Goal: Task Accomplishment & Management: Manage account settings

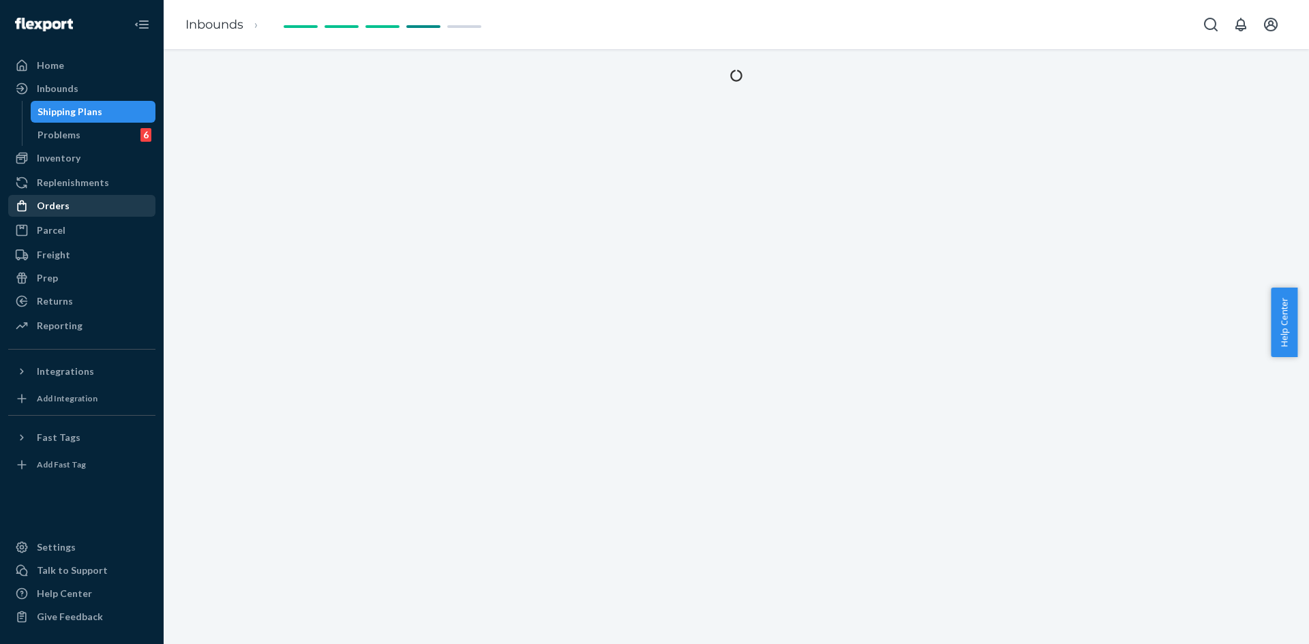
click at [57, 209] on div "Orders" at bounding box center [53, 206] width 33 height 14
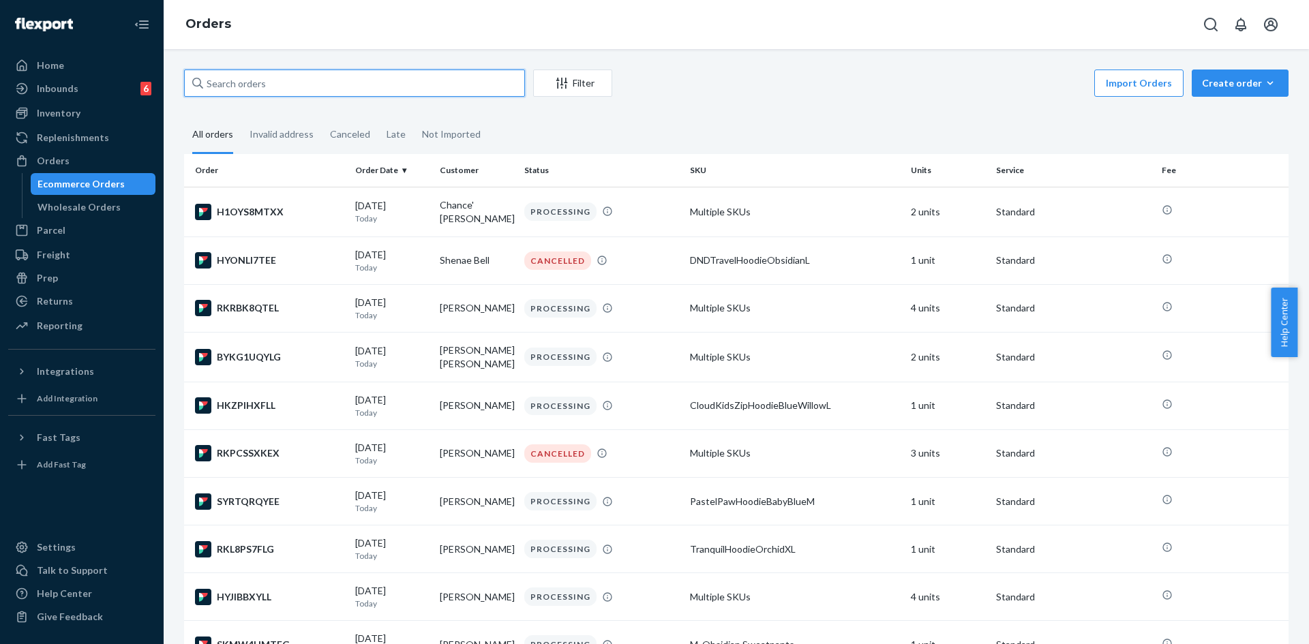
click at [286, 83] on input "text" at bounding box center [354, 83] width 341 height 27
paste input "254629599"
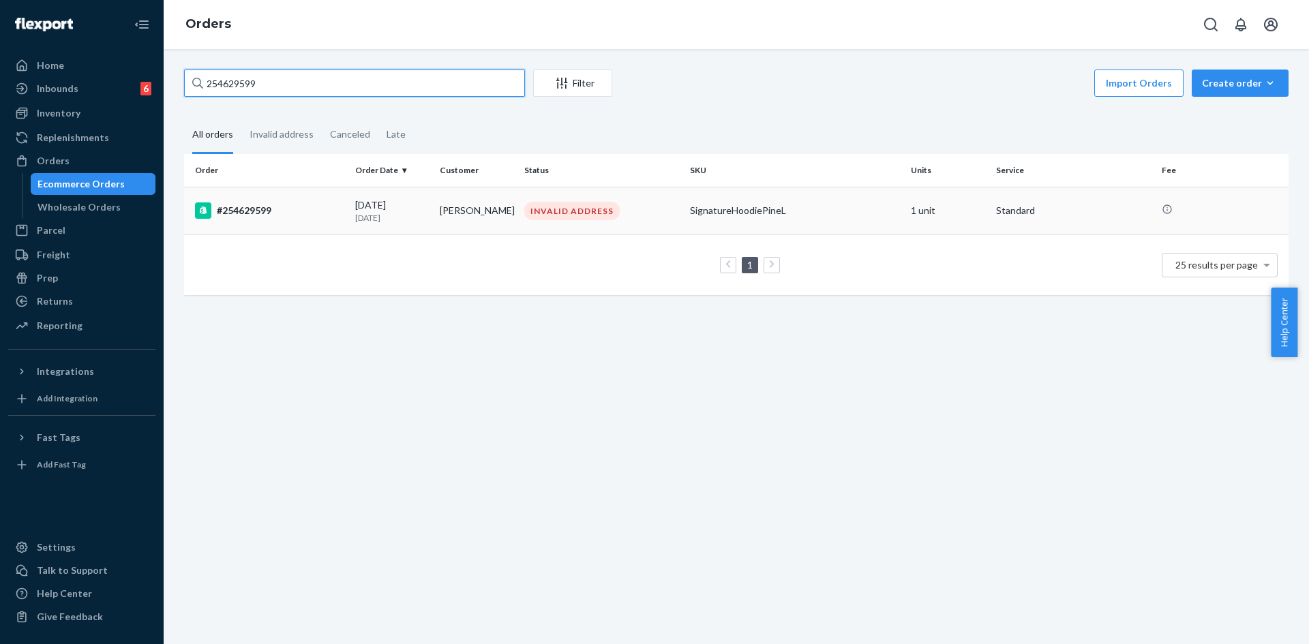
type input "254629599"
click at [261, 215] on div "#254629599" at bounding box center [269, 211] width 149 height 16
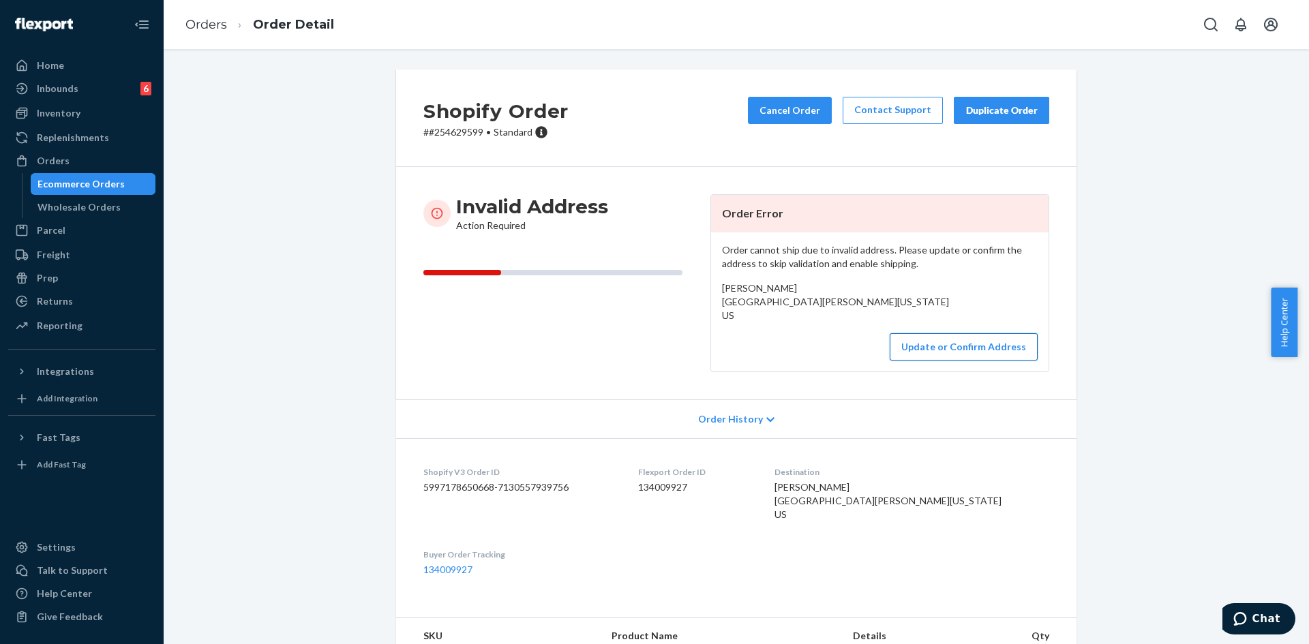
click at [945, 361] on button "Update or Confirm Address" at bounding box center [964, 346] width 148 height 27
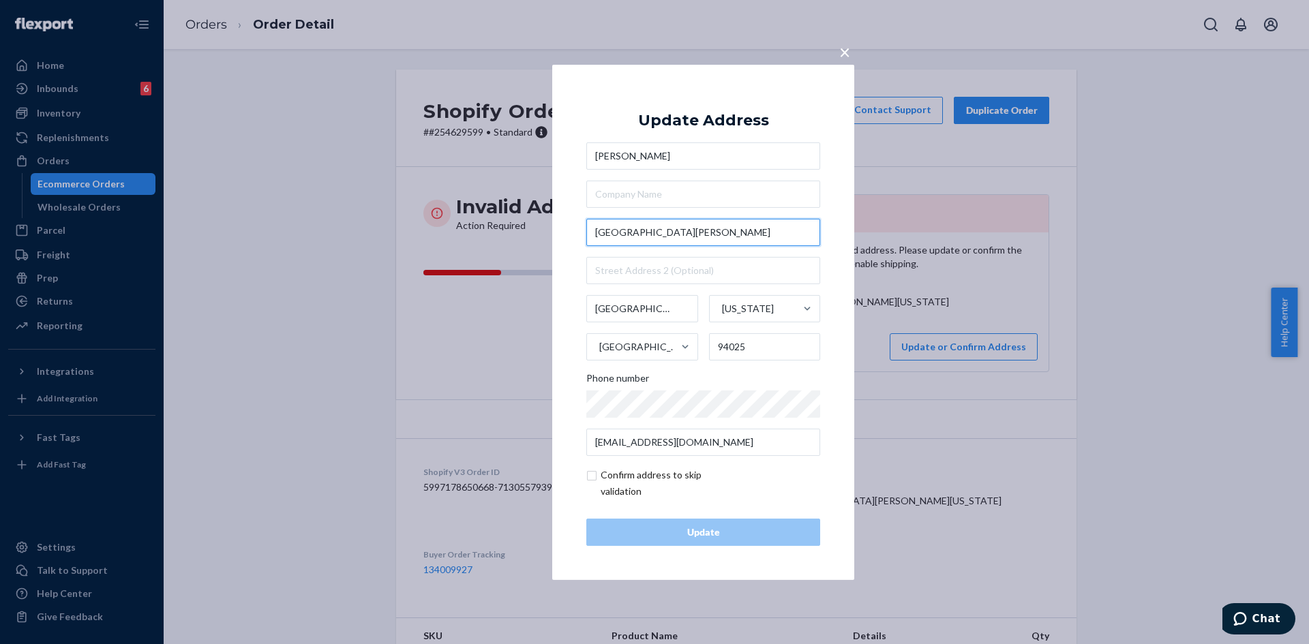
click at [664, 230] on input "[GEOGRAPHIC_DATA][PERSON_NAME]" at bounding box center [703, 232] width 234 height 27
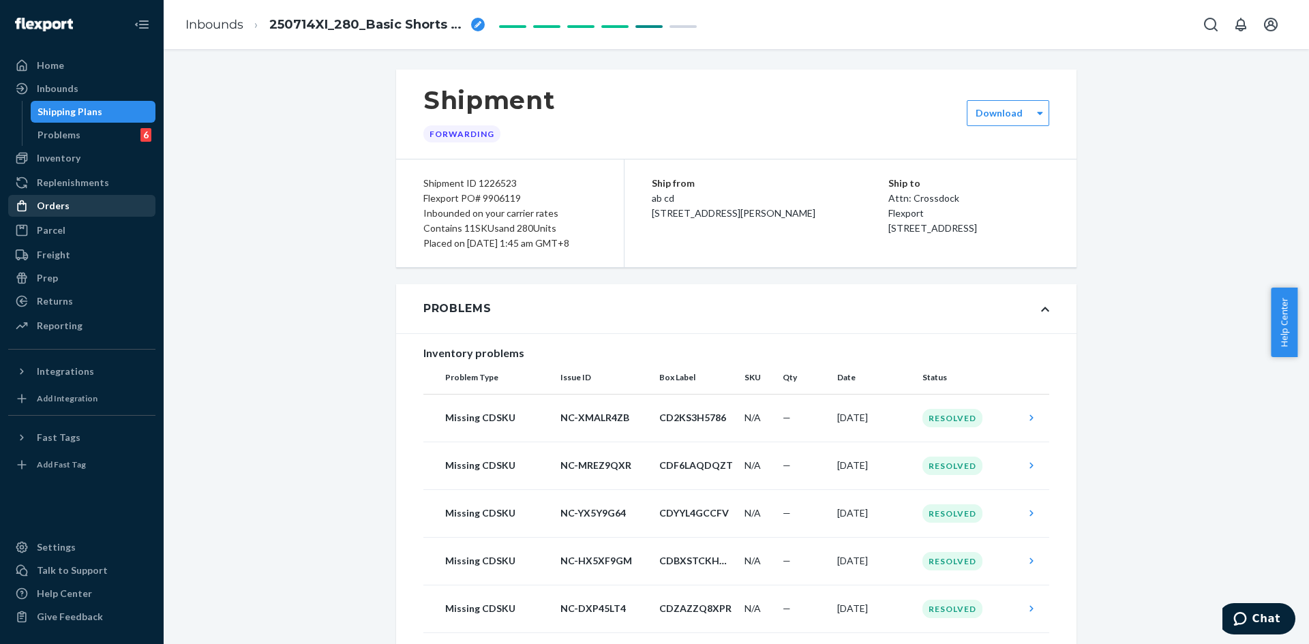
click at [61, 200] on div "Orders" at bounding box center [53, 206] width 33 height 14
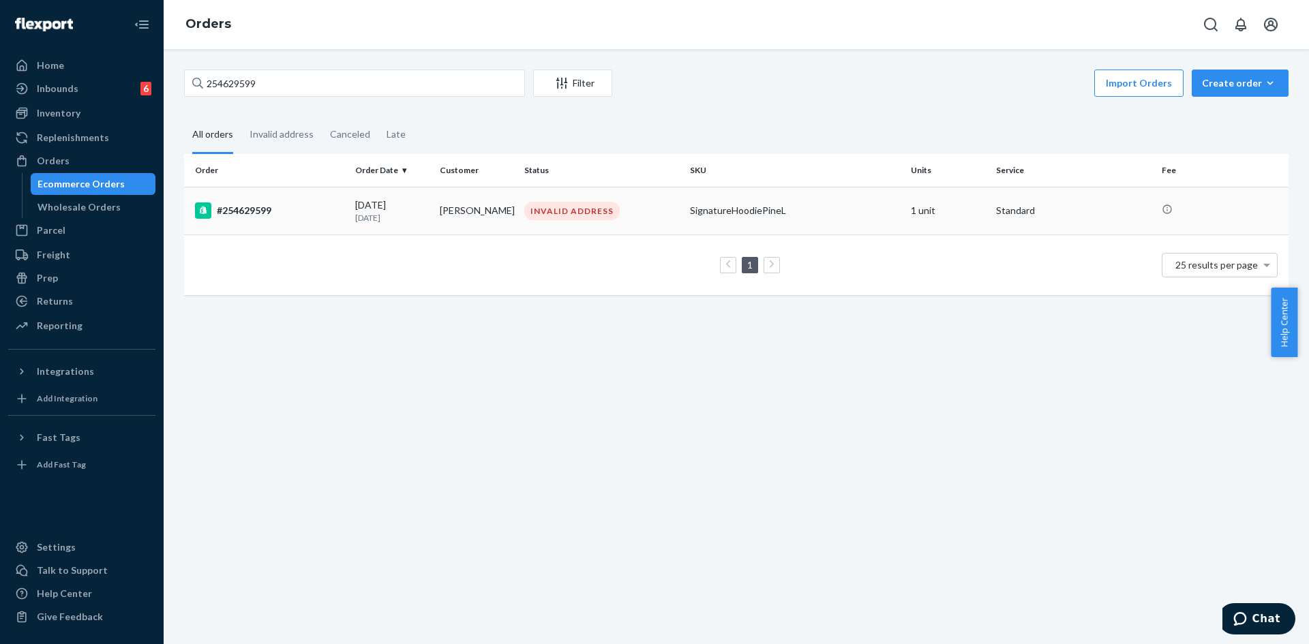
click at [381, 214] on p "[DATE]" at bounding box center [392, 218] width 74 height 12
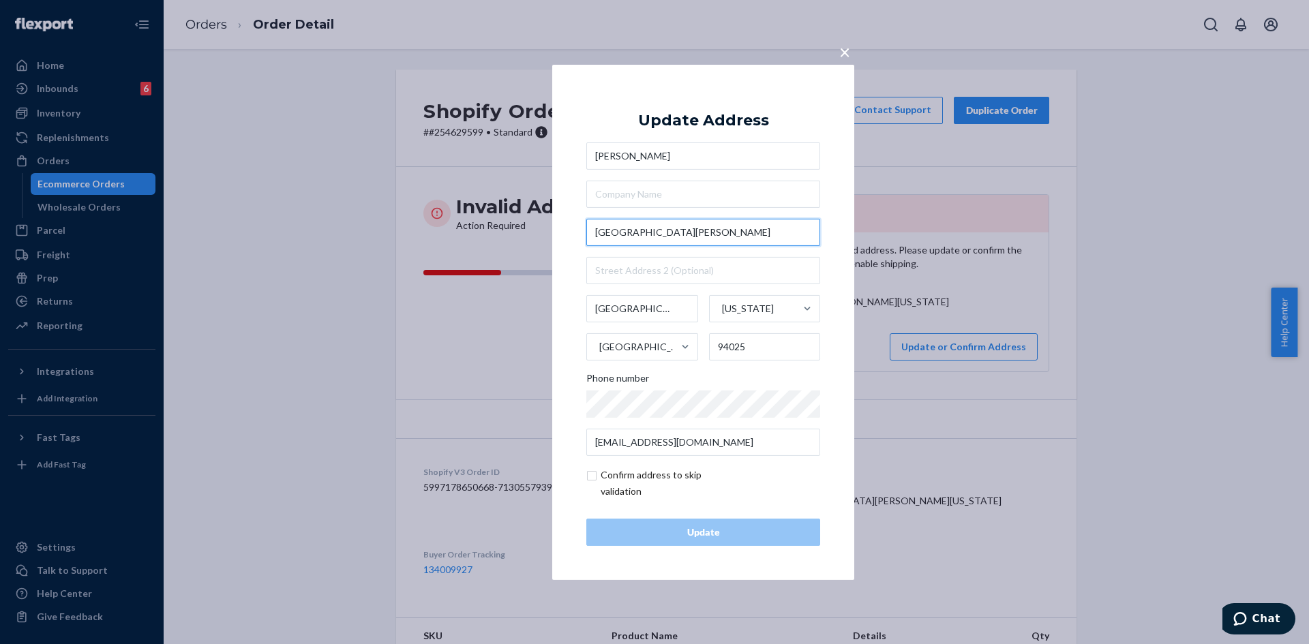
drag, startPoint x: 670, startPoint y: 239, endPoint x: 550, endPoint y: 236, distance: 120.1
click at [550, 236] on div "× Update Address [PERSON_NAME][STREET_ADDRESS][PERSON_NAME][US_STATE] Phone num…" at bounding box center [654, 322] width 1309 height 644
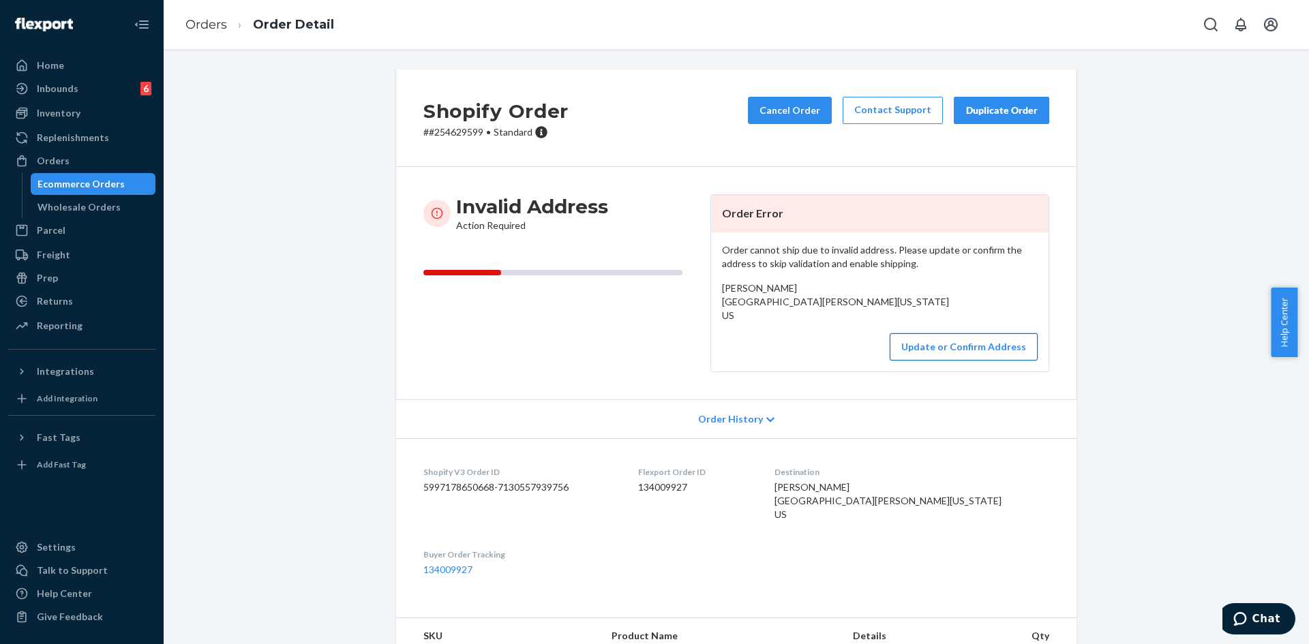
click at [948, 361] on button "Update or Confirm Address" at bounding box center [964, 346] width 148 height 27
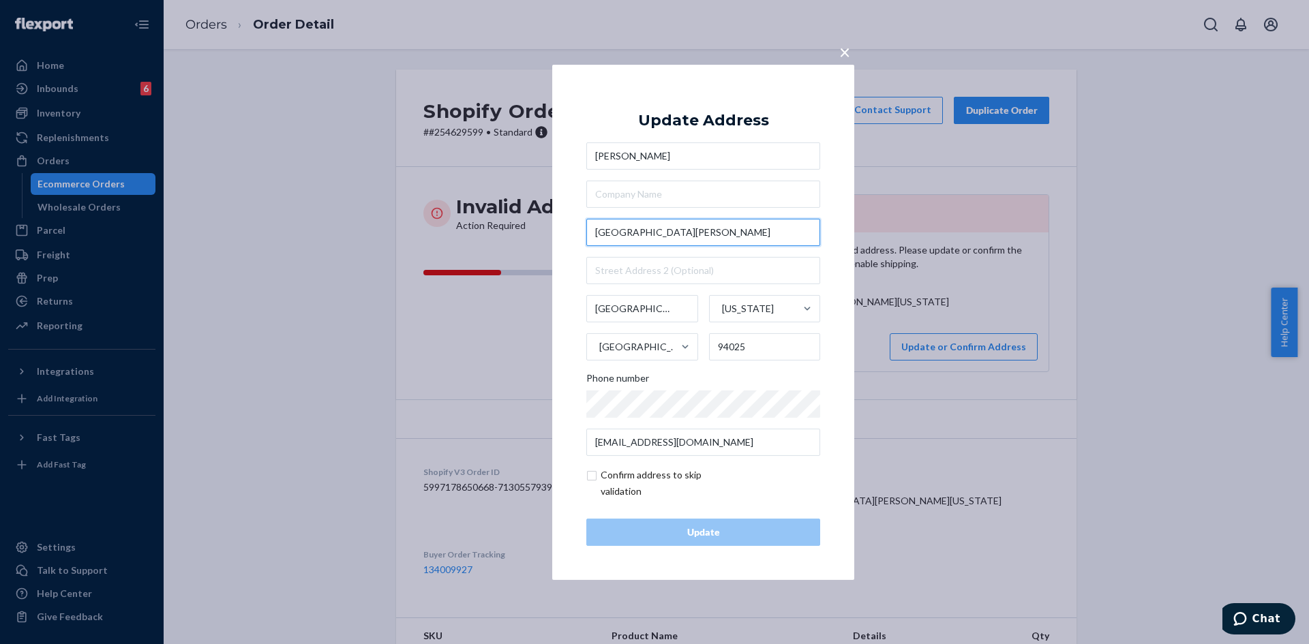
click at [687, 239] on input "[GEOGRAPHIC_DATA][PERSON_NAME]" at bounding box center [703, 232] width 234 height 27
paste input "[STREET_ADDRESS][PERSON_NAME][US_STATE]"
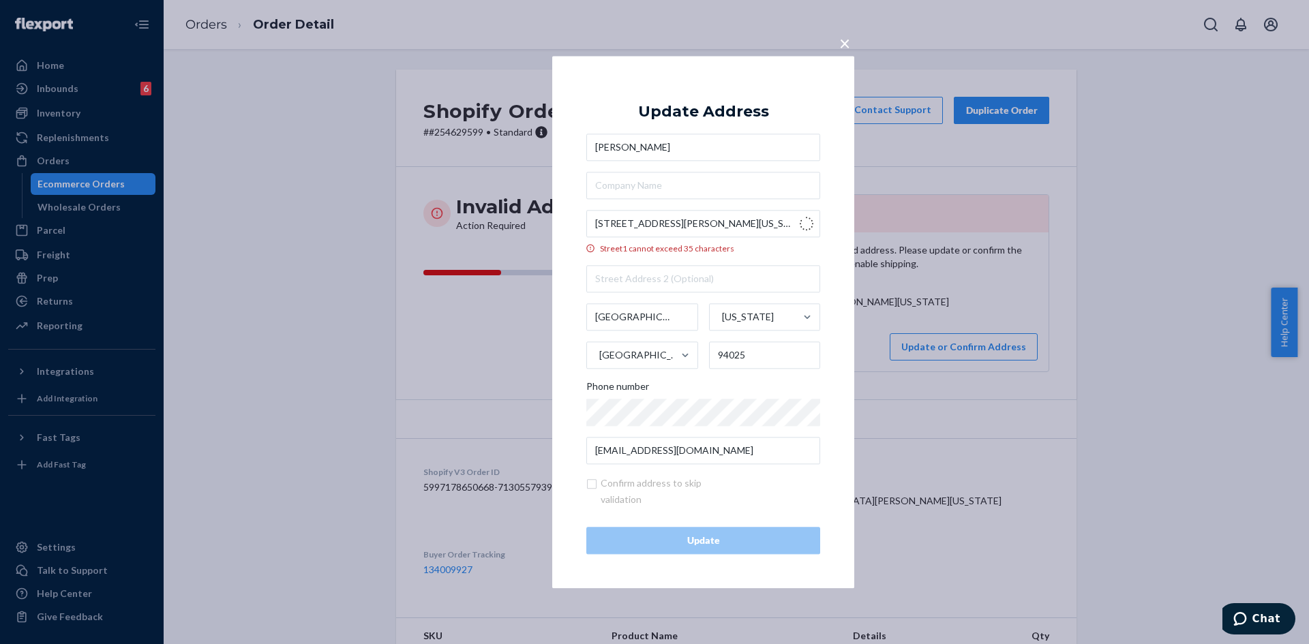
type input "[STREET_ADDRESS][PERSON_NAME]"
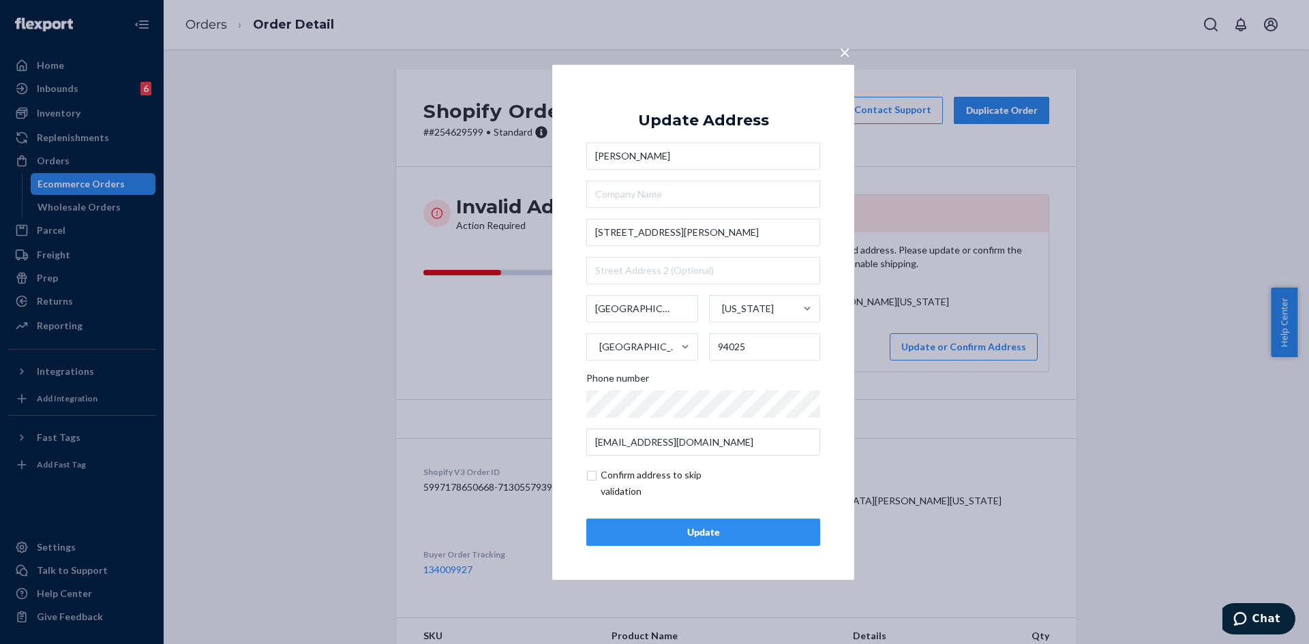
click at [642, 538] on div "Update" at bounding box center [703, 533] width 211 height 14
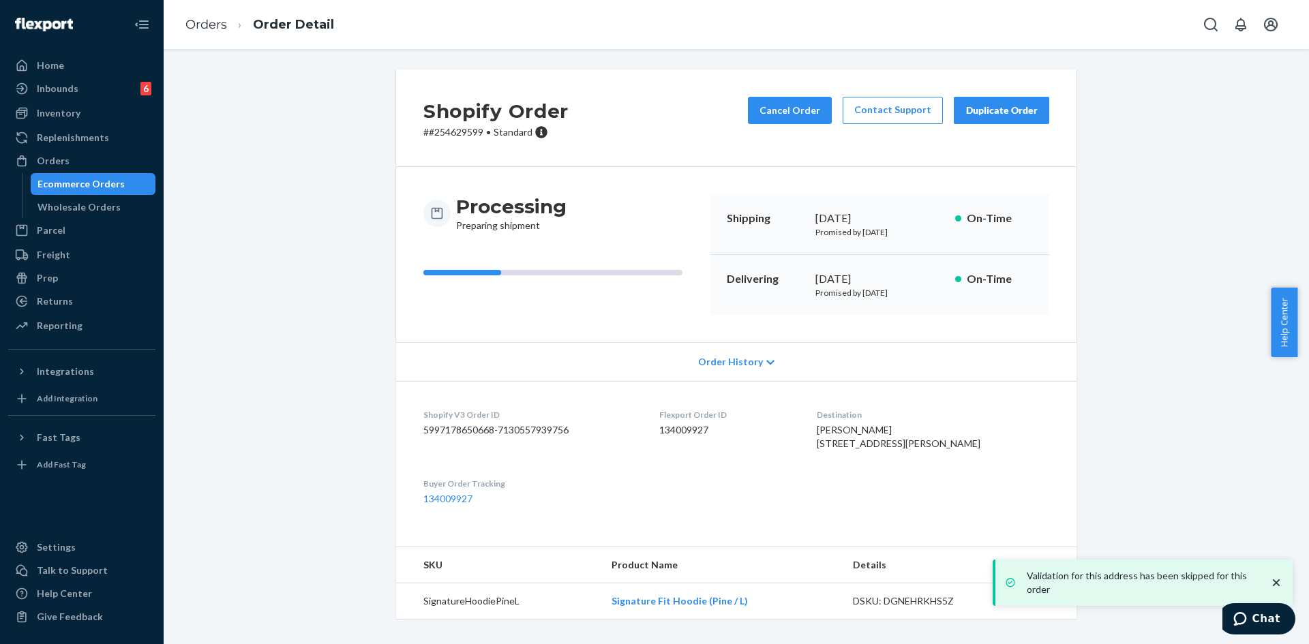
click at [458, 132] on p "# #254629599 • Standard" at bounding box center [495, 132] width 145 height 14
copy p "254629599"
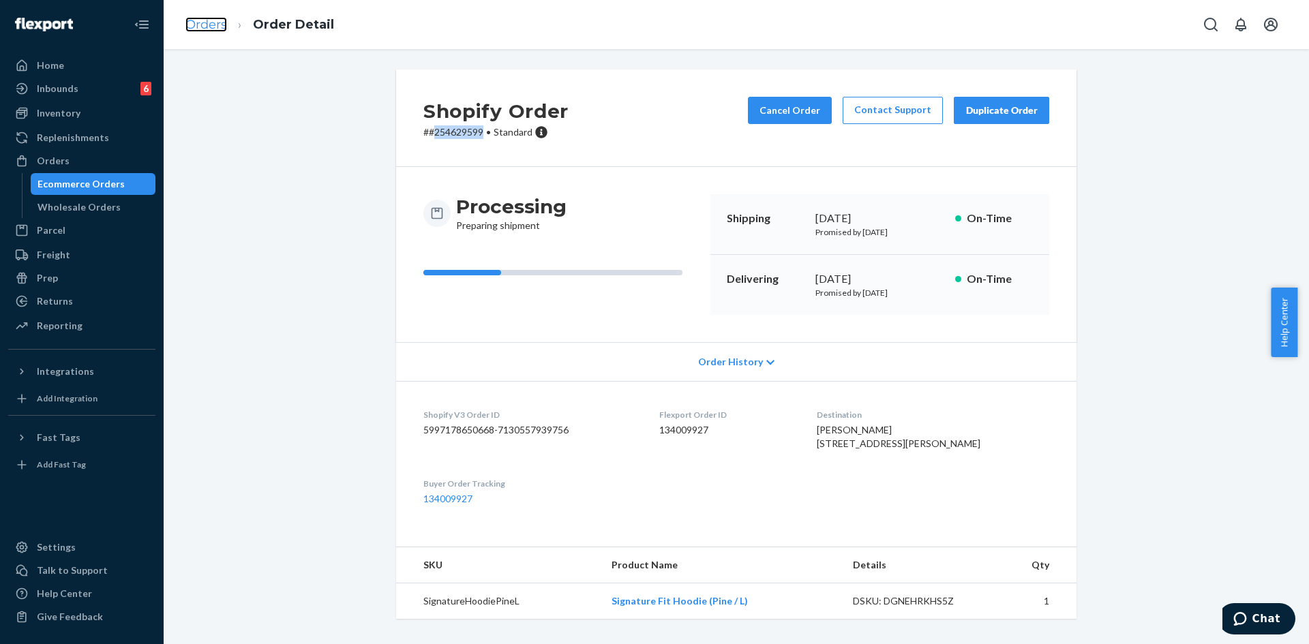
click at [211, 25] on link "Orders" at bounding box center [206, 24] width 42 height 15
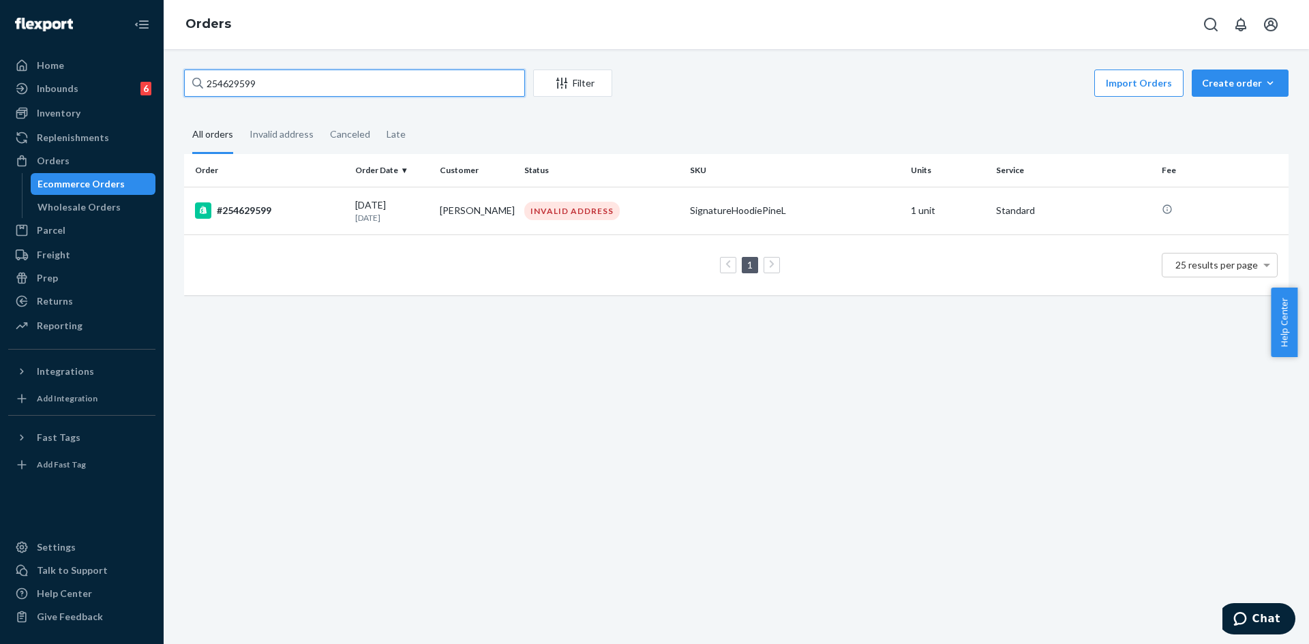
click at [217, 85] on input "254629599" at bounding box center [354, 83] width 341 height 27
paste input "79328"
type input "254679328"
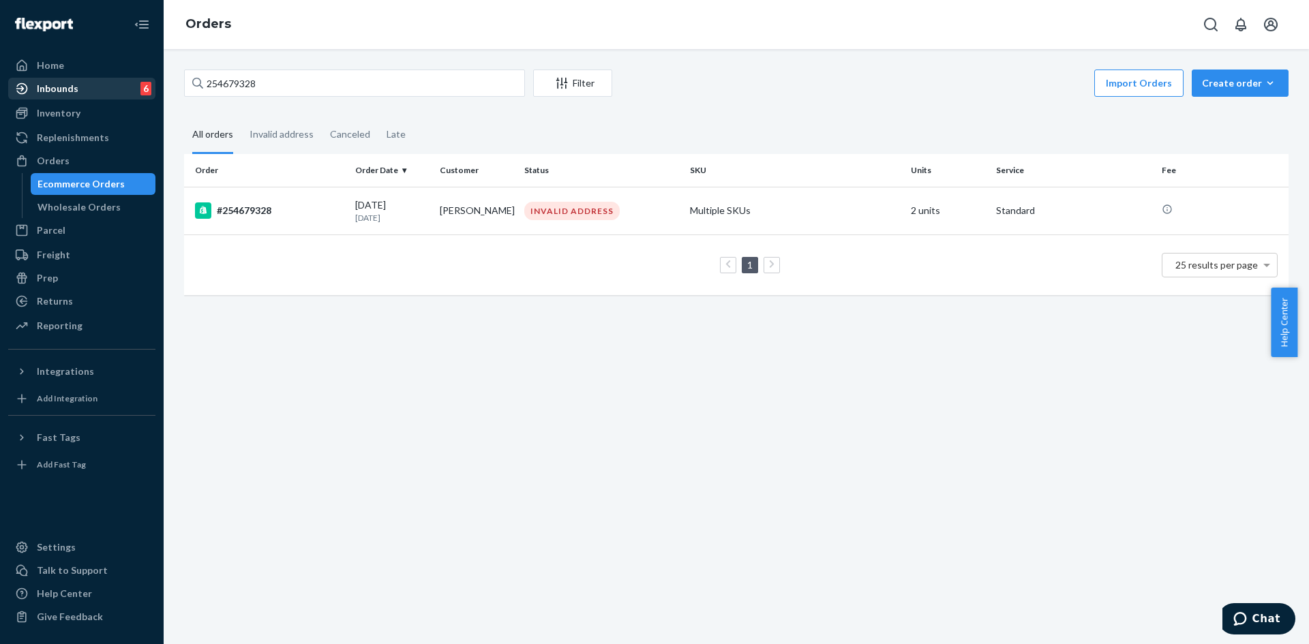
click at [300, 215] on div "#254679328" at bounding box center [269, 211] width 149 height 16
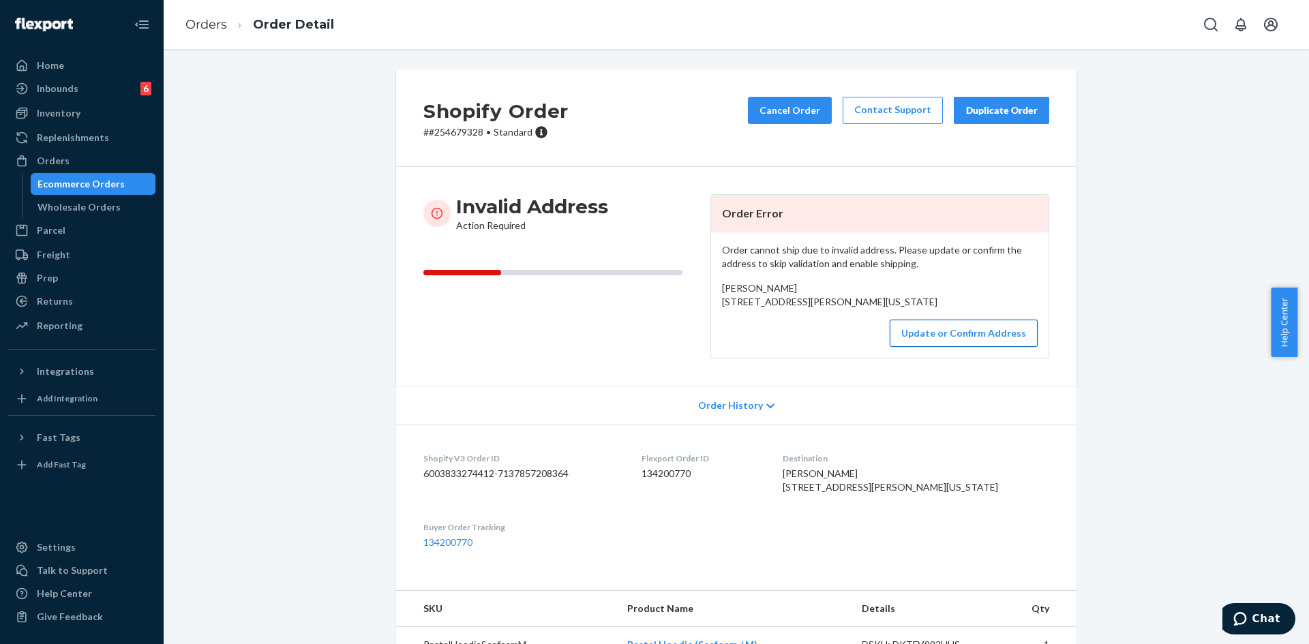
click at [919, 347] on button "Update or Confirm Address" at bounding box center [964, 333] width 148 height 27
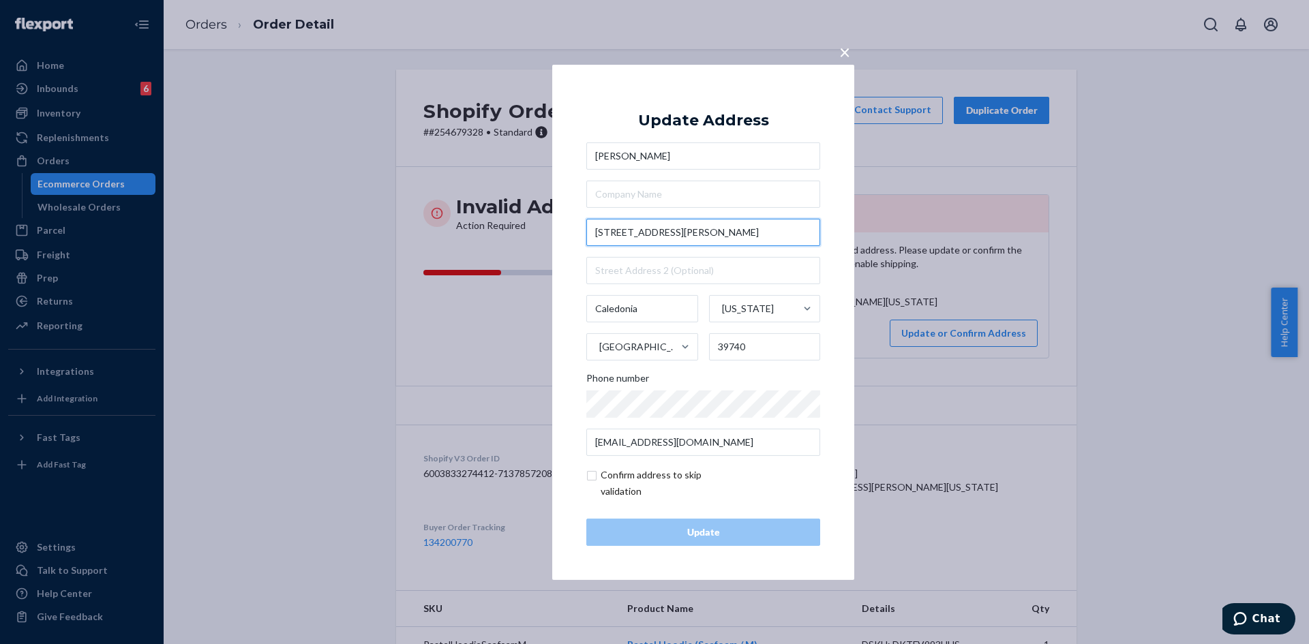
click at [691, 235] on input "[STREET_ADDRESS][PERSON_NAME]" at bounding box center [703, 232] width 234 height 27
paste input "Caledonia MS 39740"
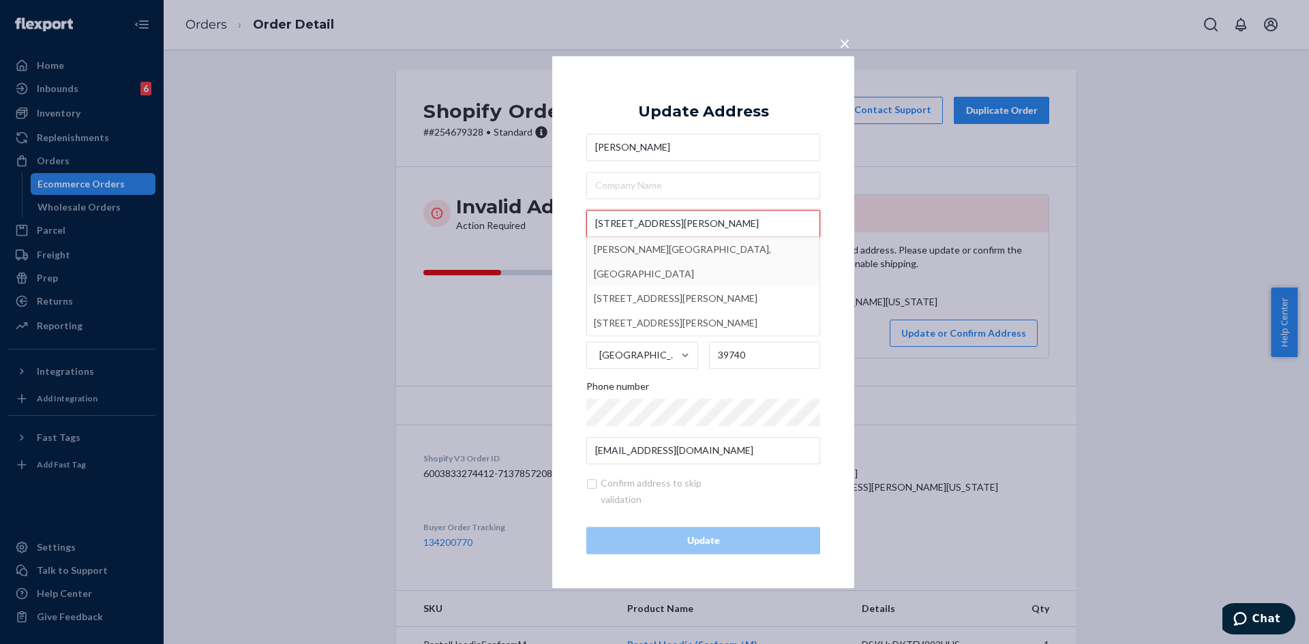
click at [684, 222] on input "[STREET_ADDRESS][PERSON_NAME]" at bounding box center [703, 223] width 234 height 27
drag, startPoint x: 686, startPoint y: 222, endPoint x: 820, endPoint y: 230, distance: 134.6
click at [820, 230] on div "× Update Address [PERSON_NAME] [STREET_ADDRESS][GEOGRAPHIC_DATA][PERSON_NAME][P…" at bounding box center [703, 322] width 302 height 533
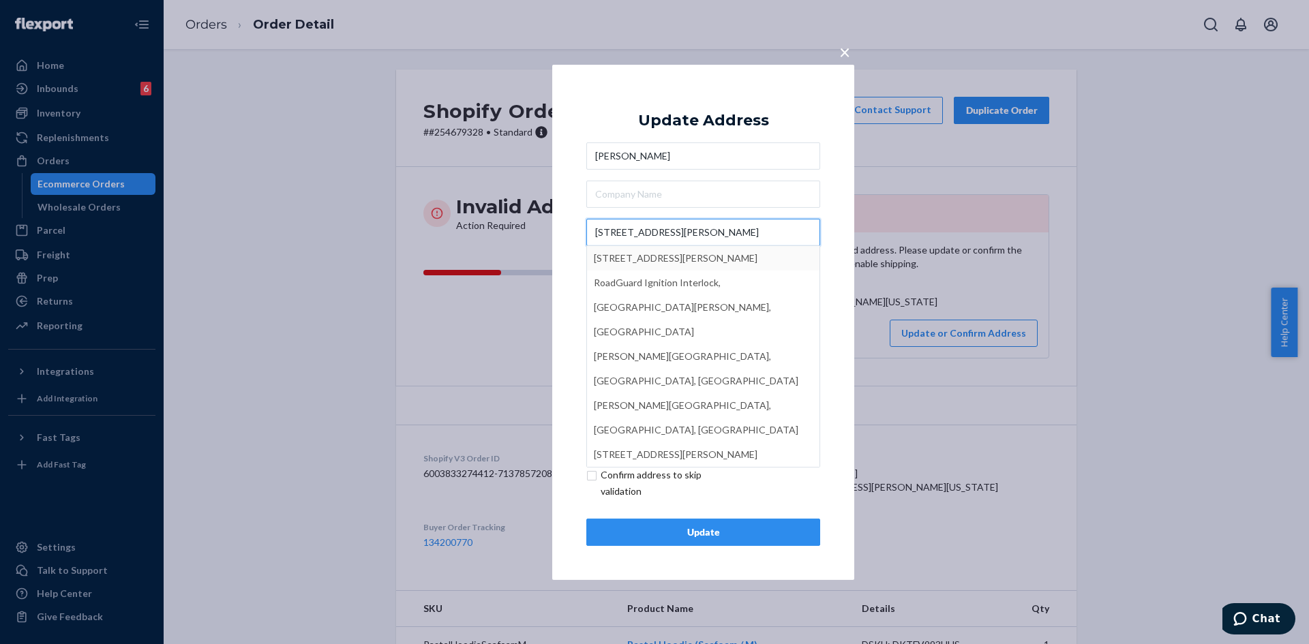
type input "[STREET_ADDRESS][PERSON_NAME]"
click at [709, 203] on input "text" at bounding box center [703, 194] width 234 height 27
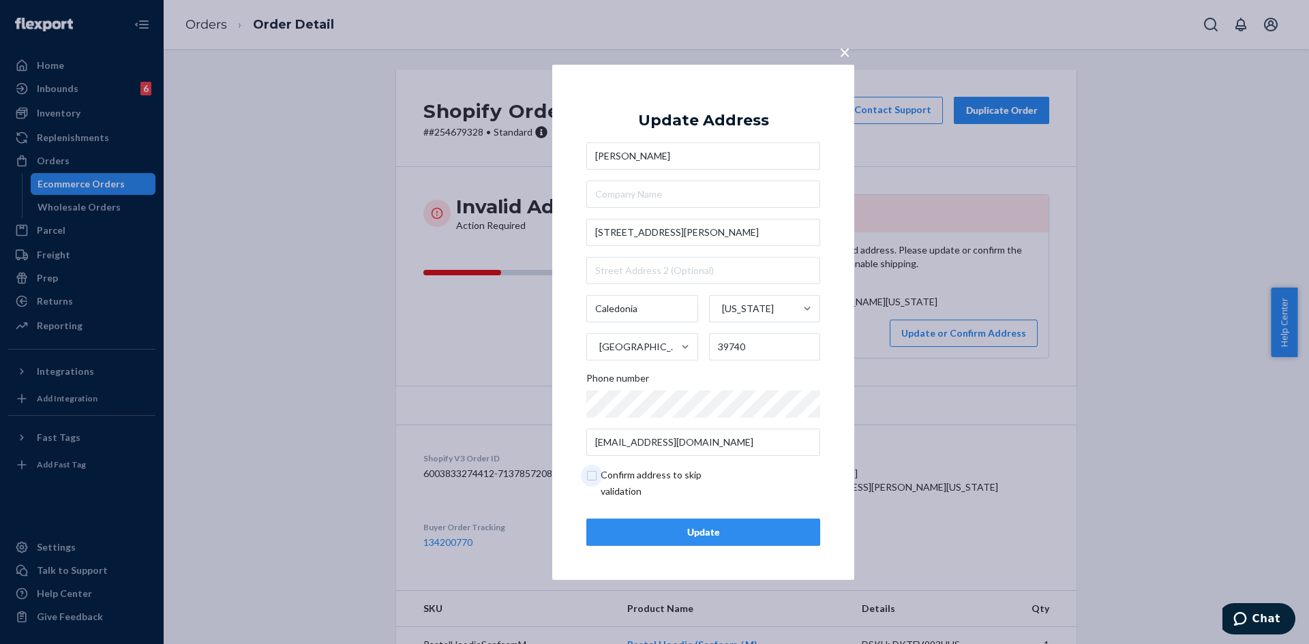
click at [617, 469] on input "checkbox" at bounding box center [665, 483] width 158 height 33
checkbox input "true"
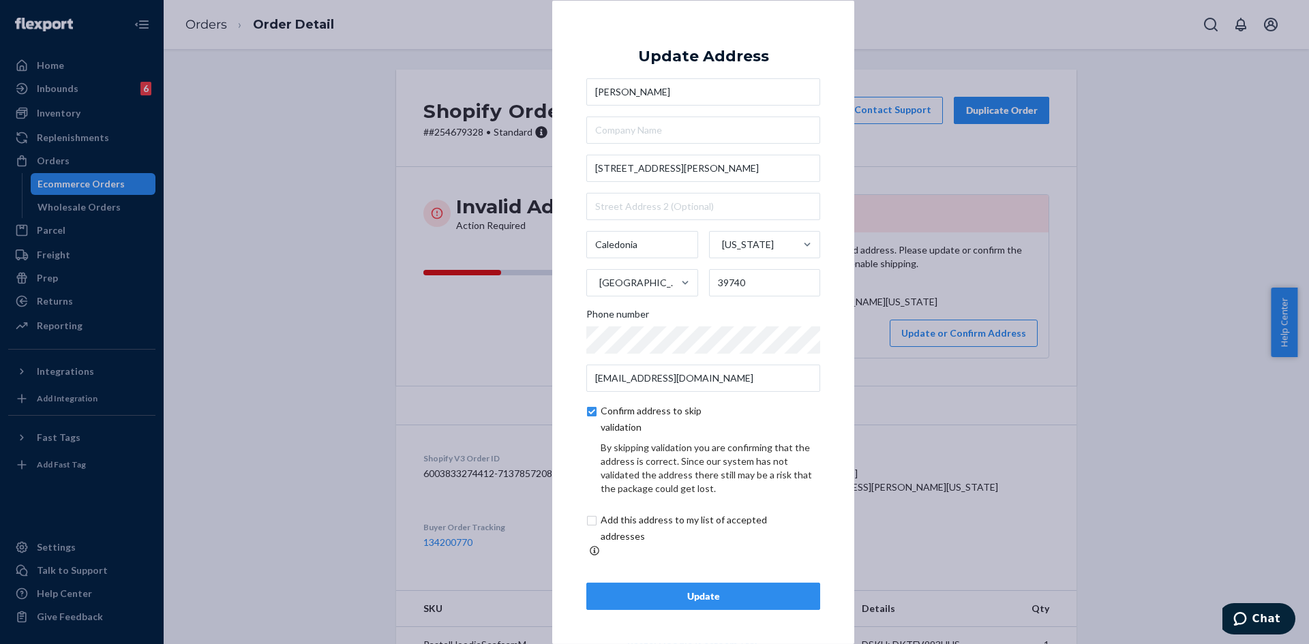
click at [624, 529] on input "checkbox" at bounding box center [699, 528] width 227 height 33
checkbox input "true"
click at [660, 598] on button "Update" at bounding box center [703, 596] width 234 height 27
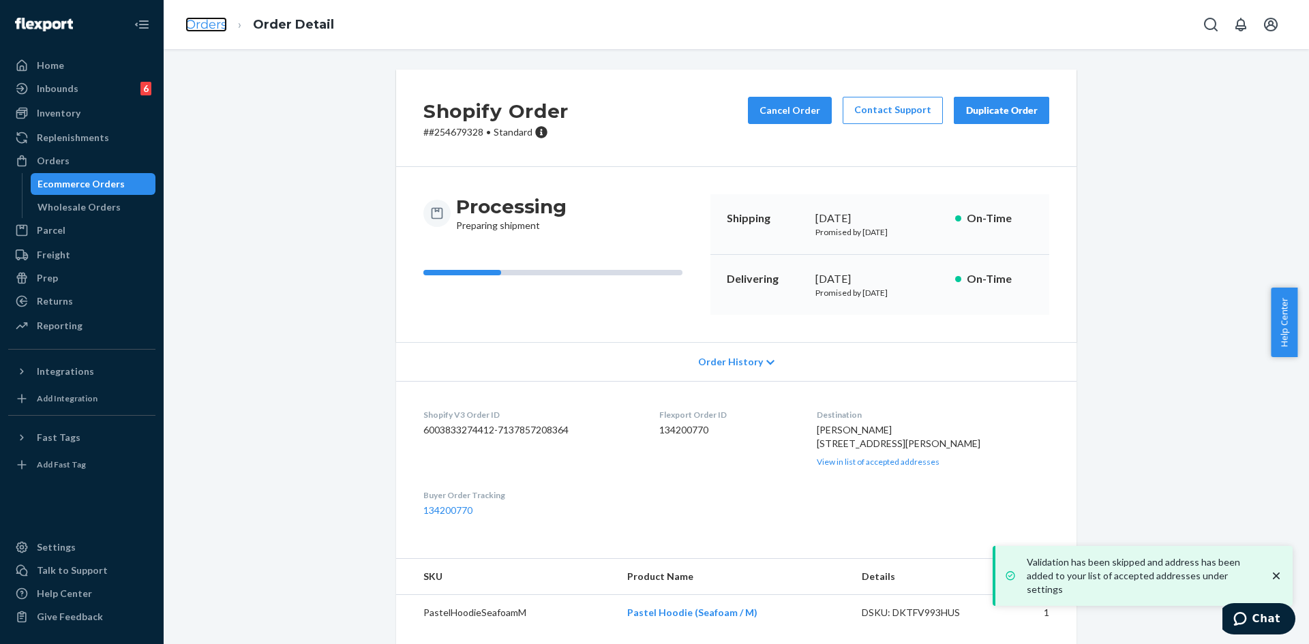
click at [208, 23] on link "Orders" at bounding box center [206, 24] width 42 height 15
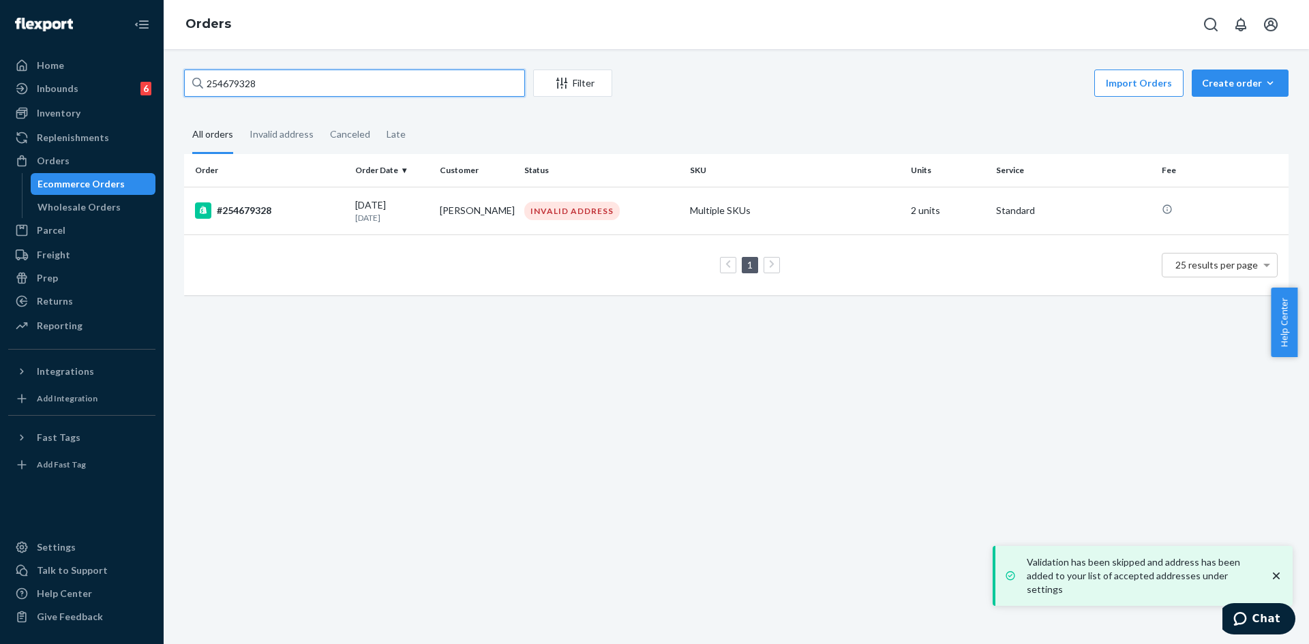
click at [216, 86] on input "254679328" at bounding box center [354, 83] width 341 height 27
paste input "12"
type input "254679312"
click at [325, 213] on div "#254679312" at bounding box center [269, 211] width 149 height 16
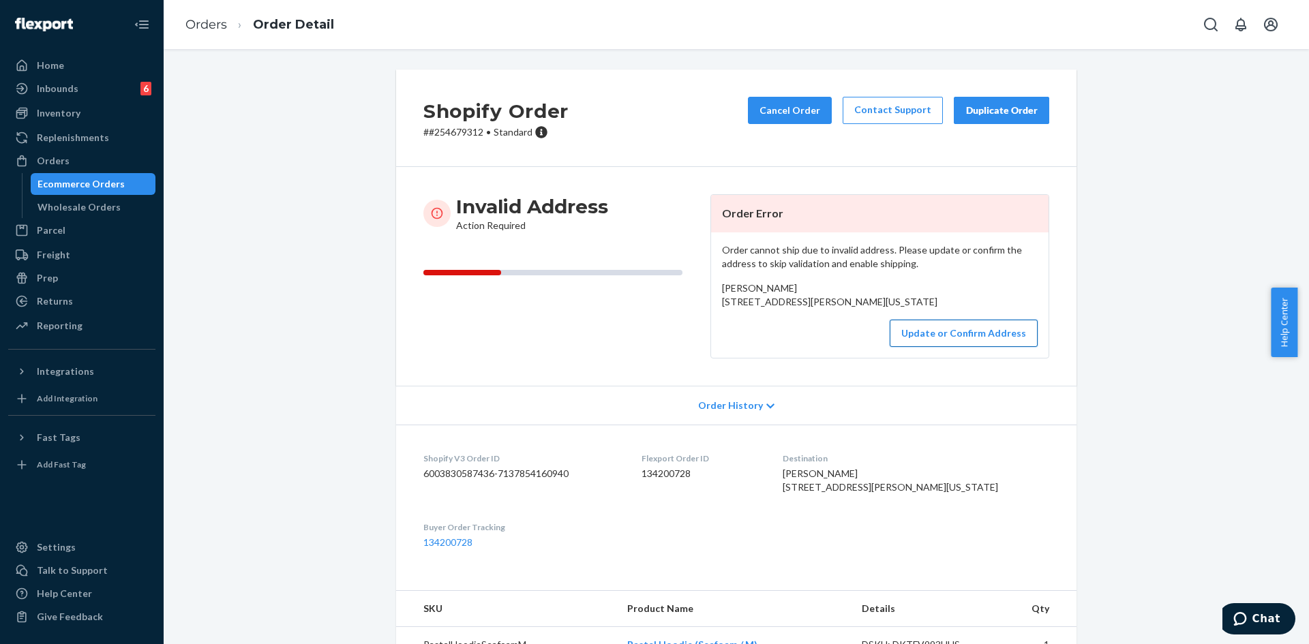
click at [914, 347] on button "Update or Confirm Address" at bounding box center [964, 333] width 148 height 27
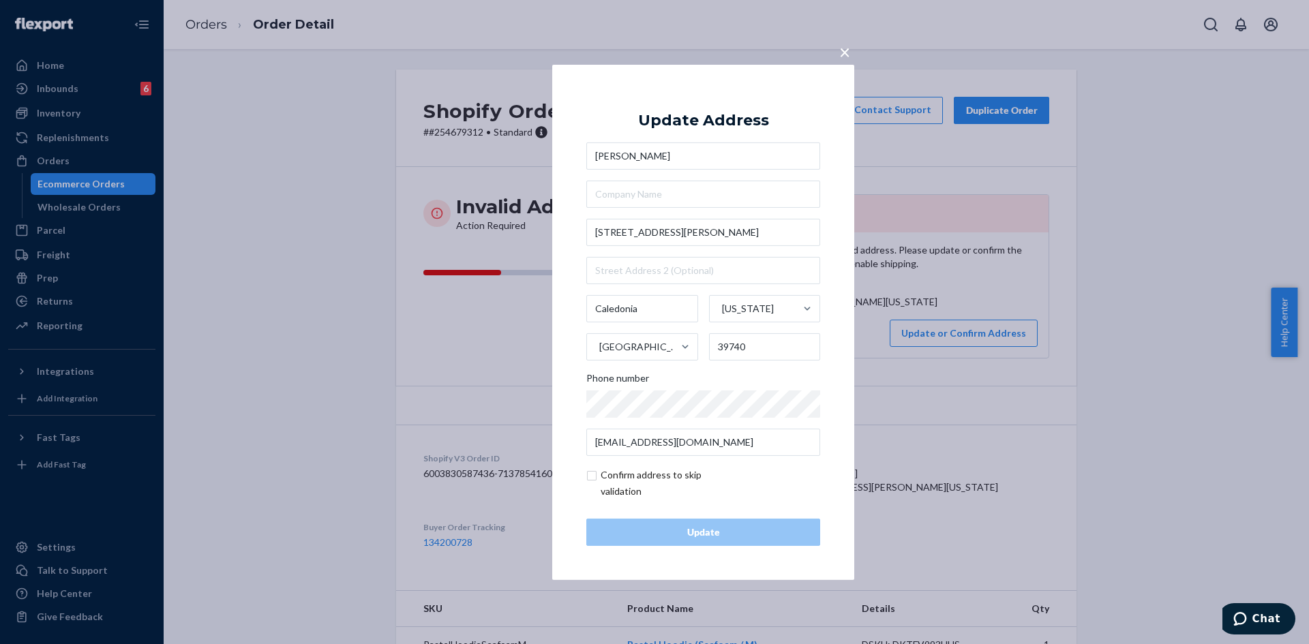
click at [618, 475] on input "checkbox" at bounding box center [665, 483] width 158 height 33
checkbox input "true"
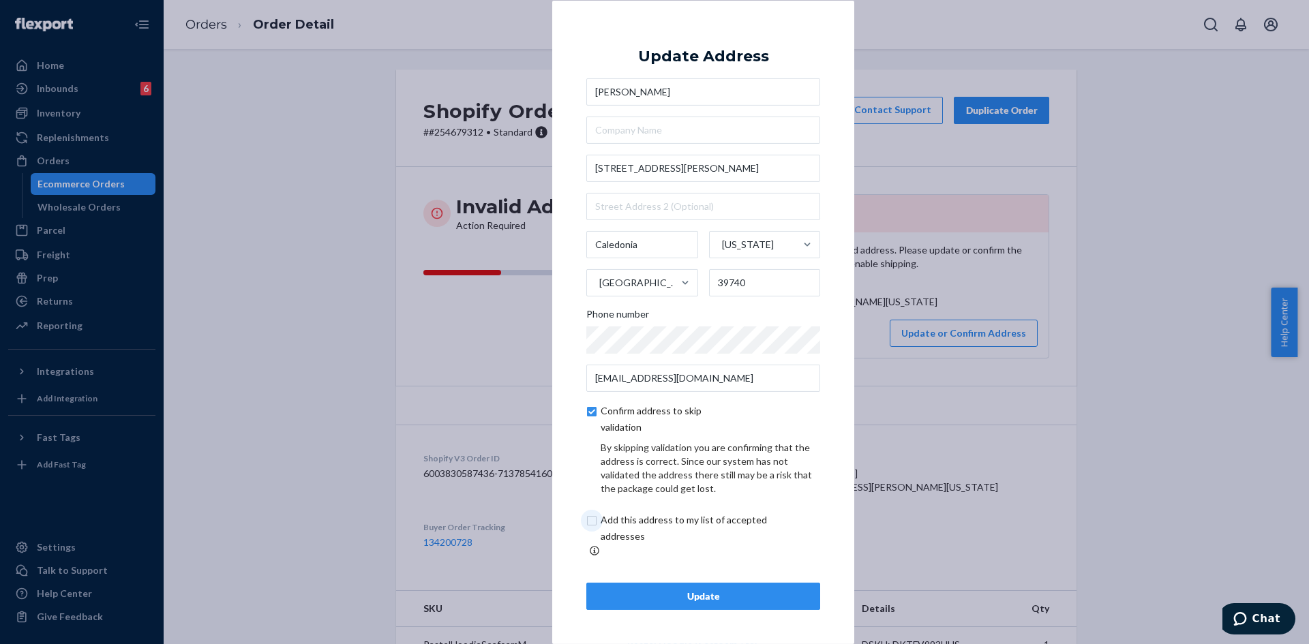
click at [621, 531] on input "checkbox" at bounding box center [699, 528] width 227 height 33
checkbox input "true"
click at [641, 590] on div "Update" at bounding box center [703, 597] width 211 height 14
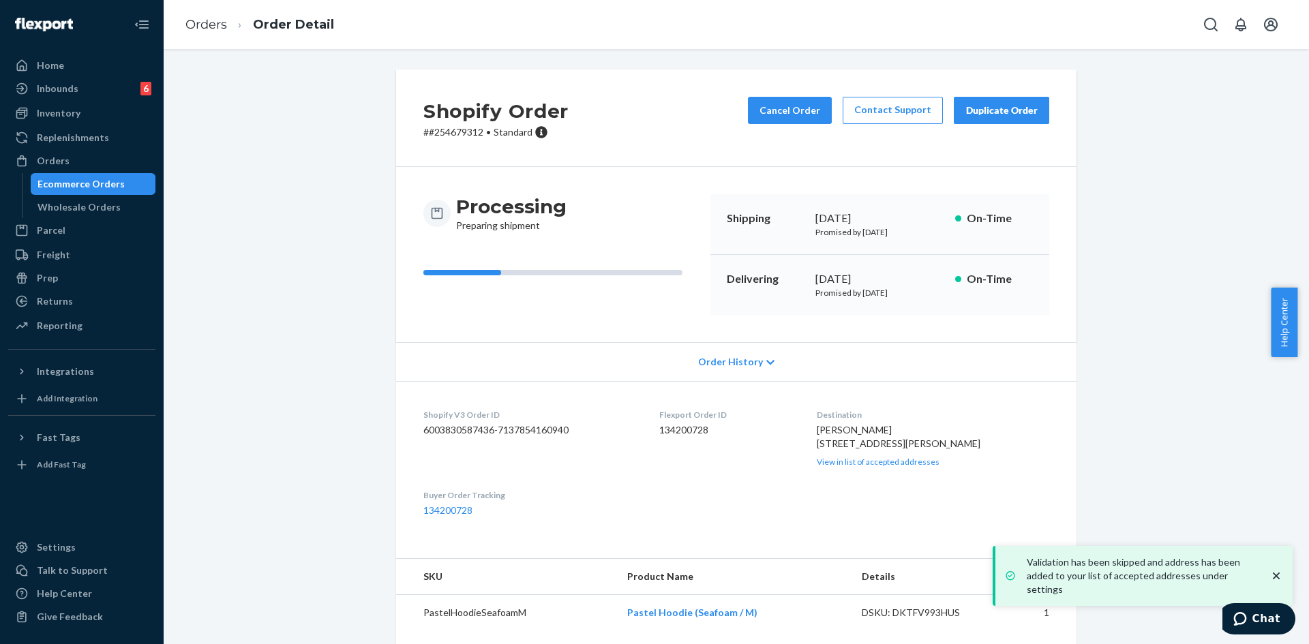
click at [442, 134] on p "# #254679312 • Standard" at bounding box center [495, 132] width 145 height 14
copy p "254679312"
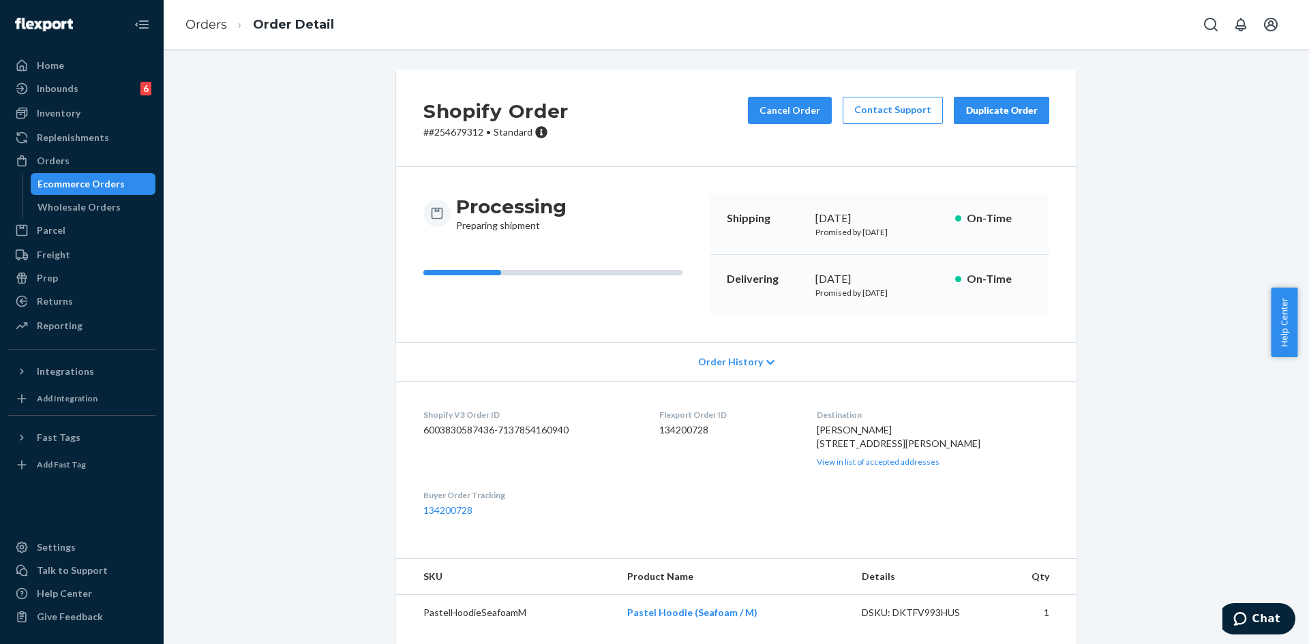
click at [200, 32] on li "Orders" at bounding box center [206, 25] width 42 height 18
click at [203, 31] on link "Orders" at bounding box center [206, 24] width 42 height 15
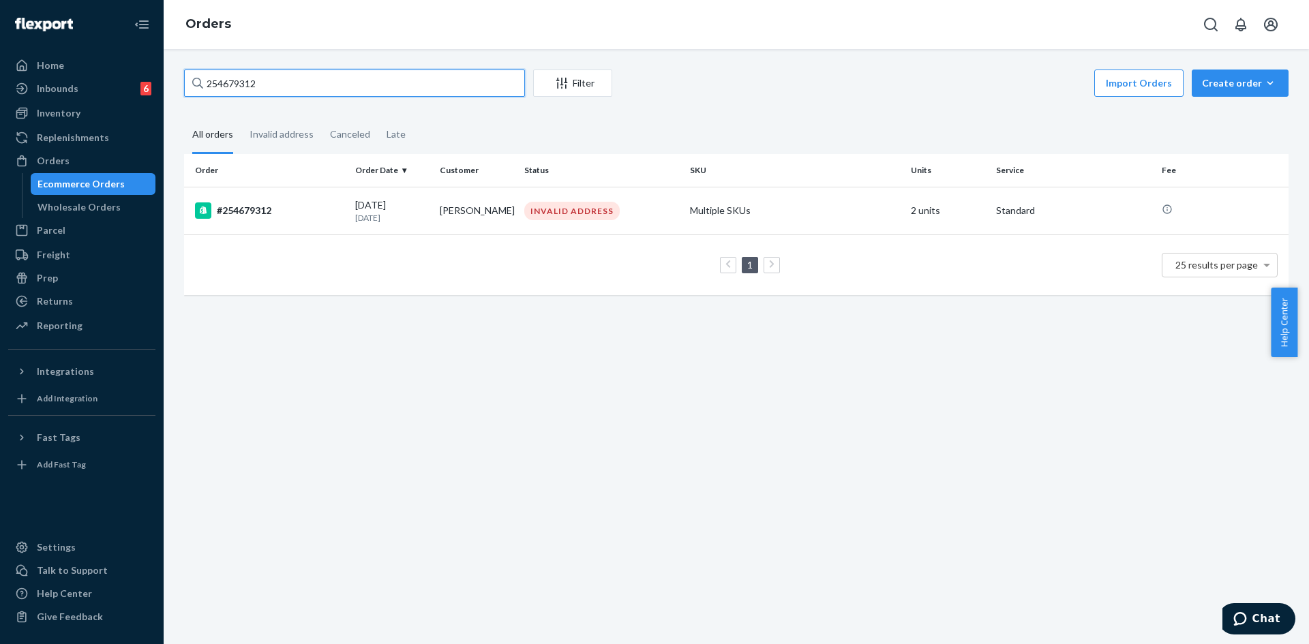
click at [228, 84] on input "254679312" at bounding box center [354, 83] width 341 height 27
paste input "435"
type input "254674352"
click at [308, 218] on div "#254674352" at bounding box center [269, 211] width 149 height 16
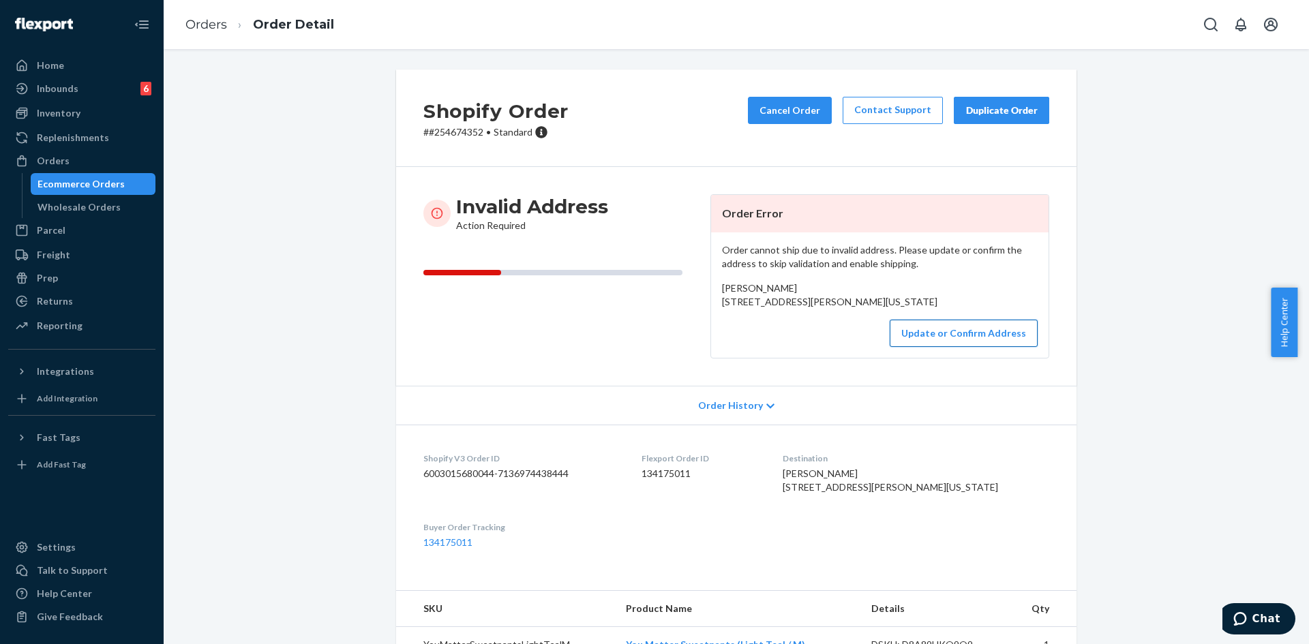
click at [933, 347] on button "Update or Confirm Address" at bounding box center [964, 333] width 148 height 27
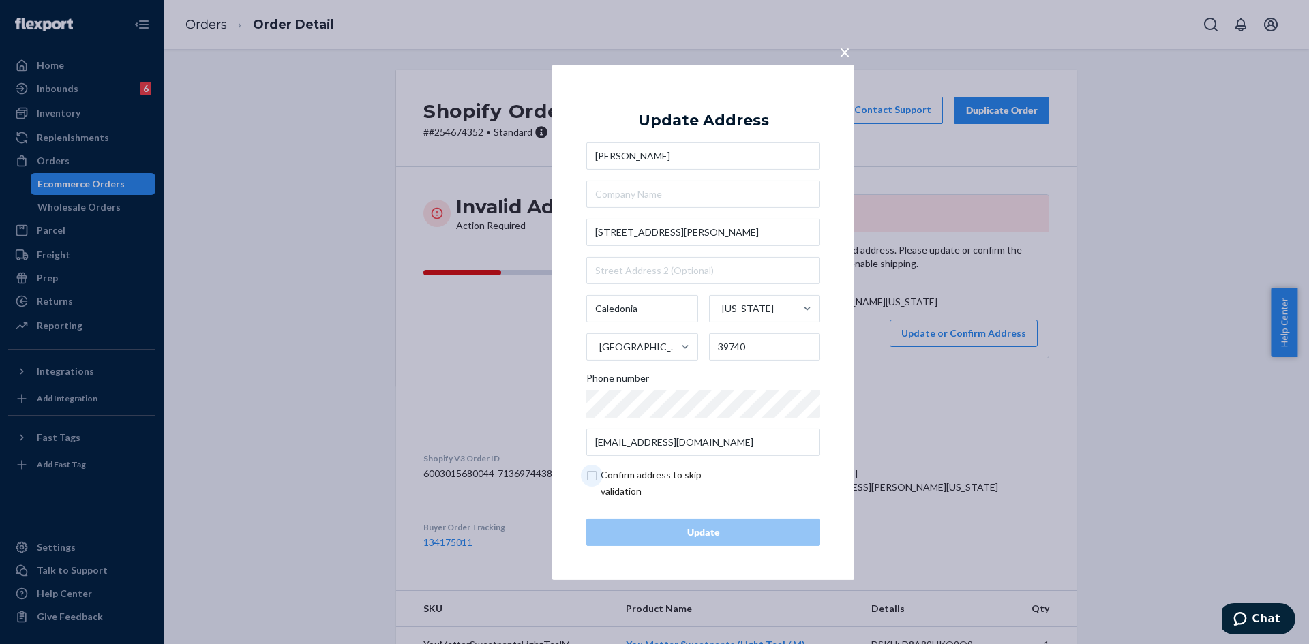
click at [631, 478] on input "checkbox" at bounding box center [665, 483] width 158 height 33
checkbox input "true"
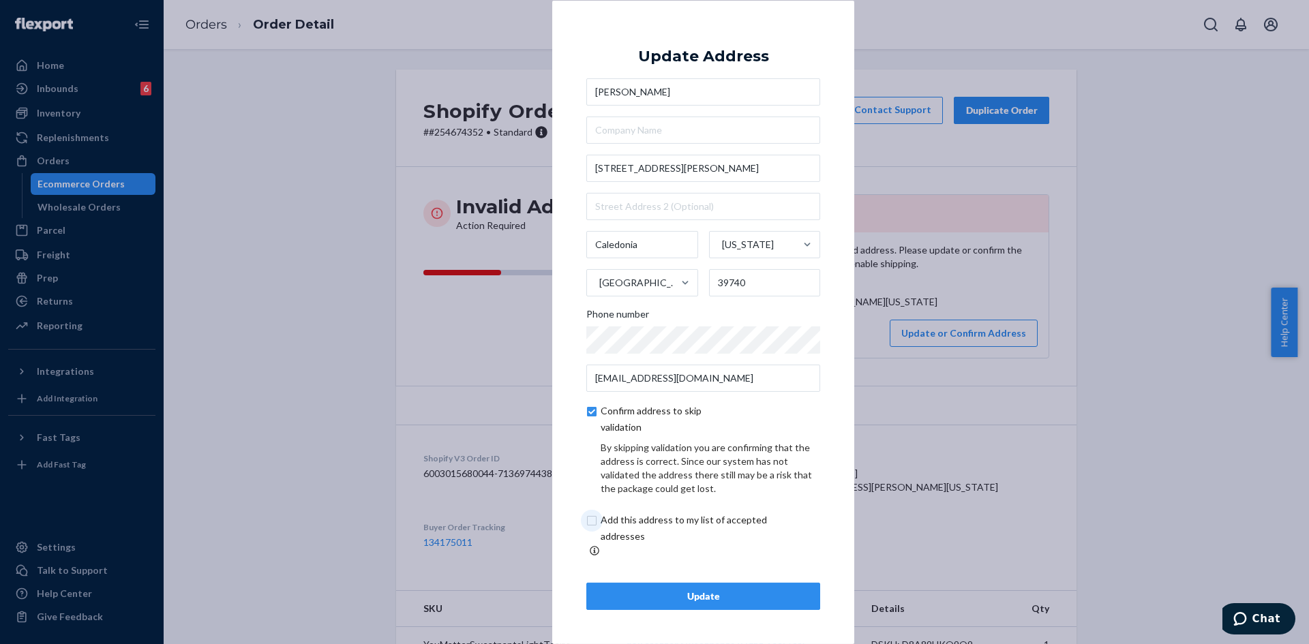
click at [617, 528] on input "checkbox" at bounding box center [699, 528] width 227 height 33
checkbox input "true"
click at [651, 590] on div "Update" at bounding box center [703, 597] width 211 height 14
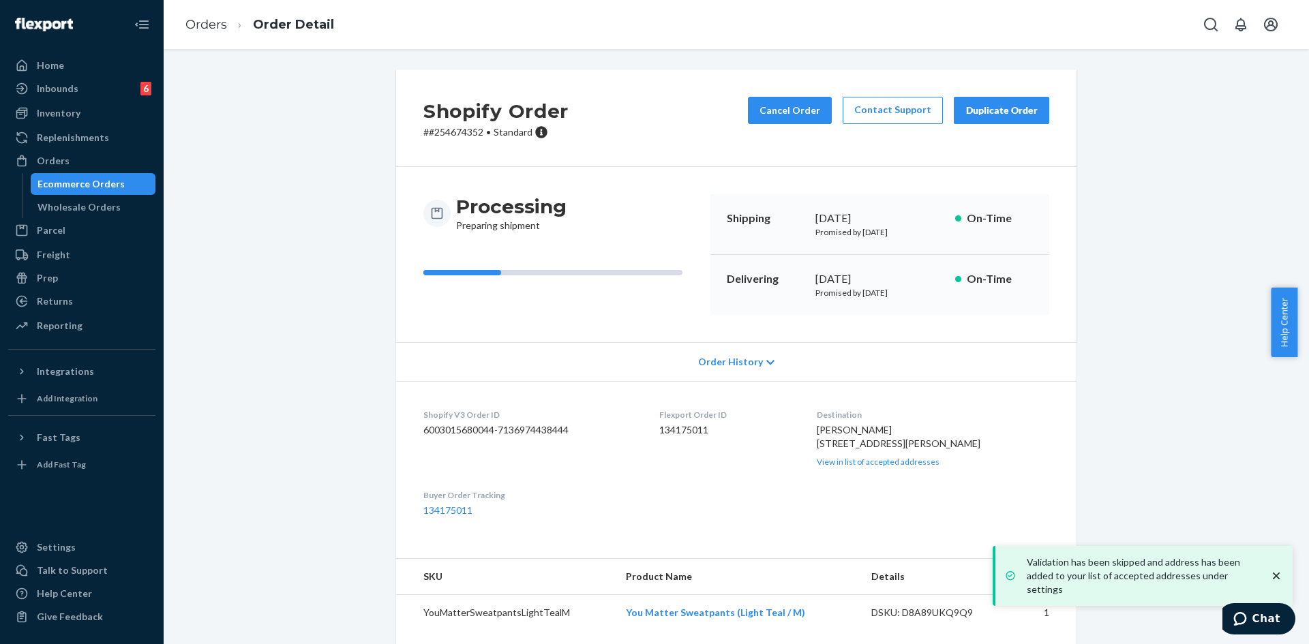
click at [453, 129] on p "# #254674352 • Standard" at bounding box center [495, 132] width 145 height 14
copy p "254674352"
